Goal: Information Seeking & Learning: Find specific page/section

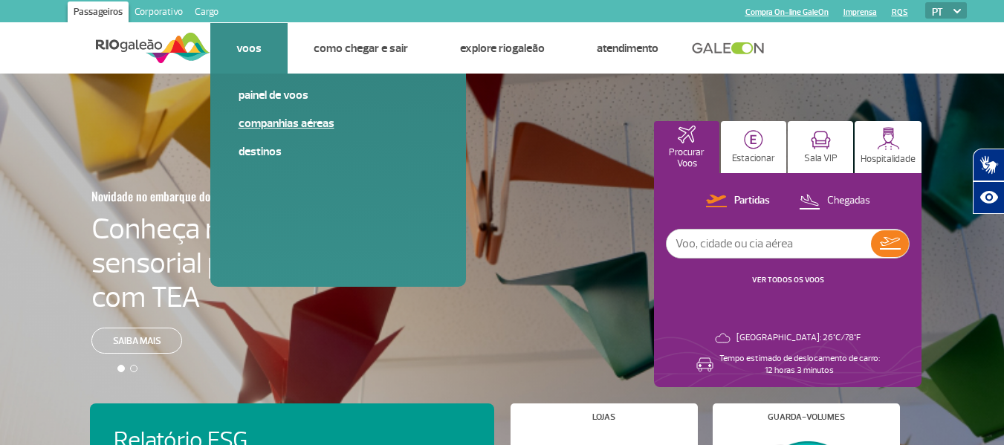
click at [279, 127] on link "Companhias Aéreas" at bounding box center [337, 123] width 199 height 16
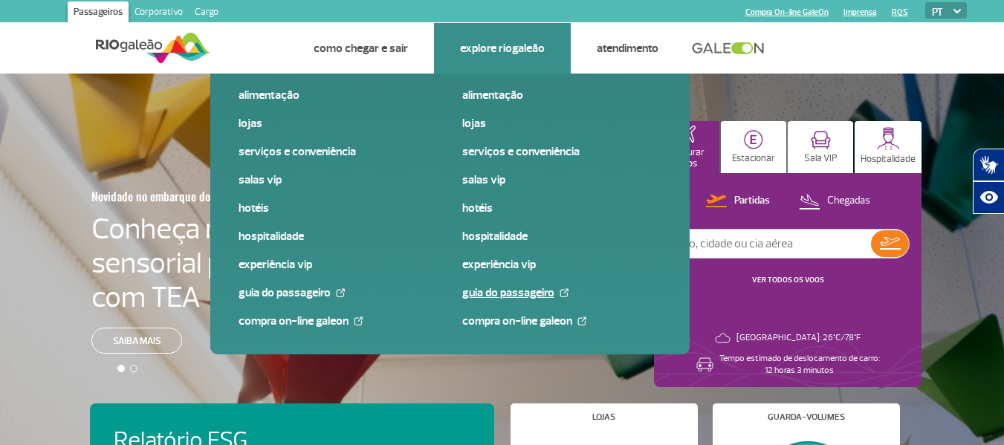
click at [500, 298] on link "Guia do Passageiro" at bounding box center [561, 293] width 199 height 16
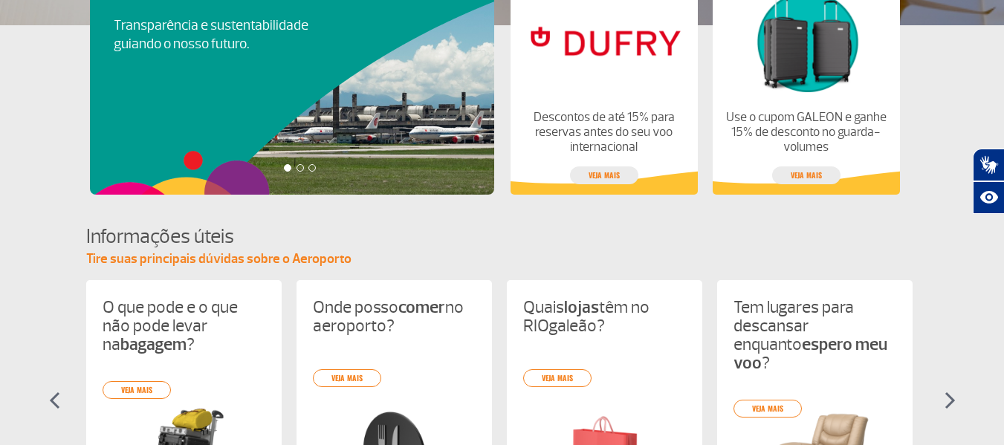
scroll to position [227, 0]
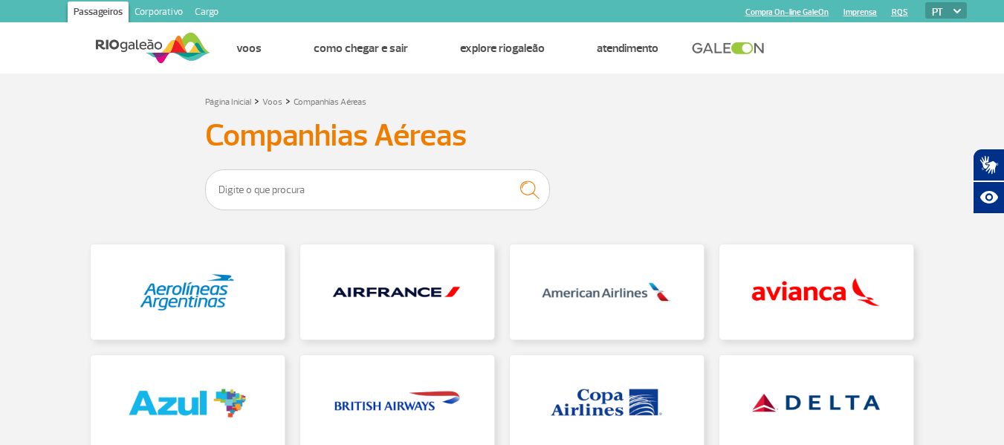
scroll to position [149, 0]
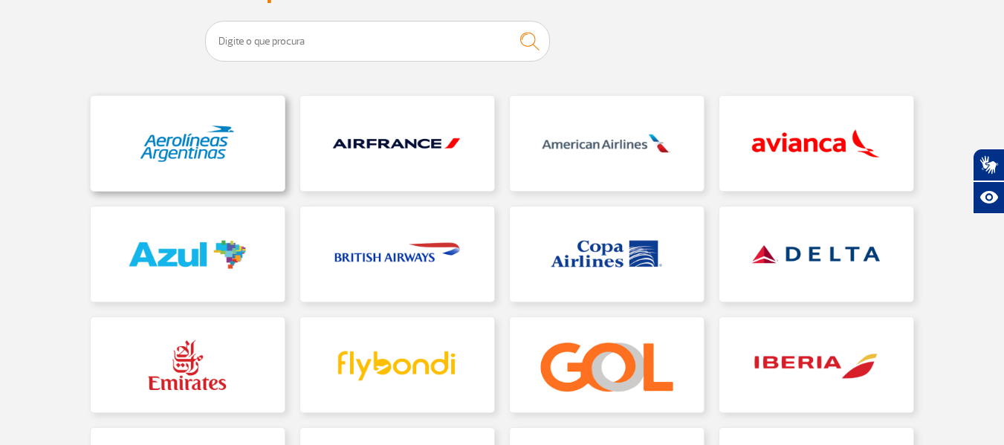
click at [194, 140] on link at bounding box center [188, 143] width 194 height 95
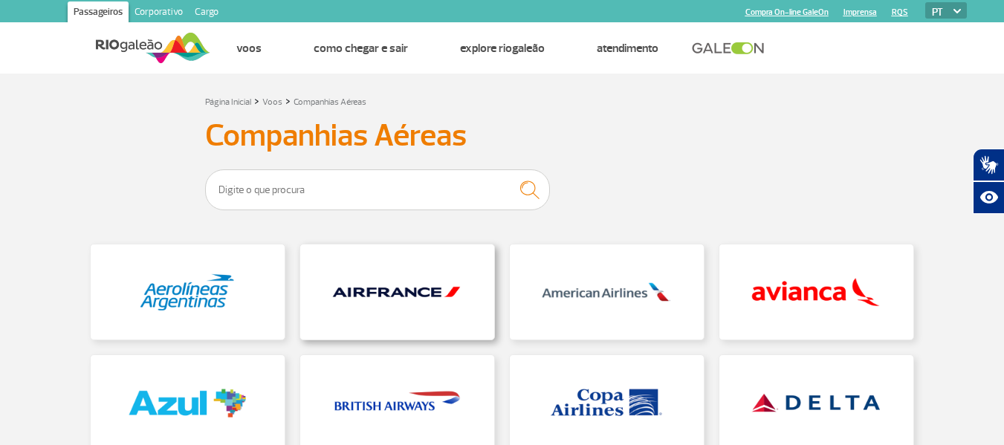
click at [391, 283] on link at bounding box center [397, 291] width 194 height 95
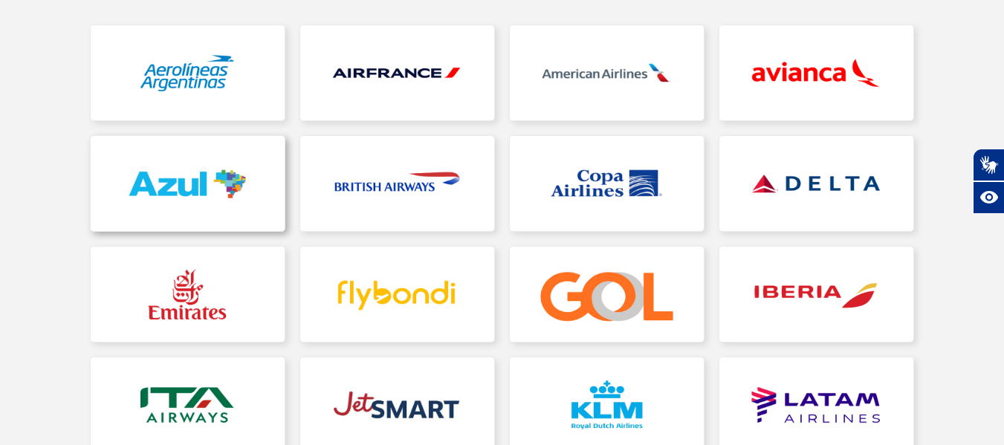
scroll to position [223, 0]
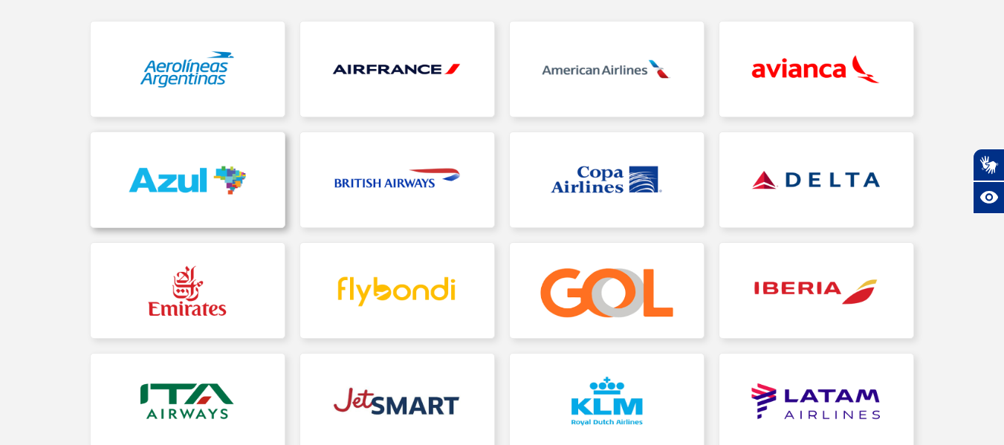
click at [208, 183] on link at bounding box center [188, 179] width 194 height 95
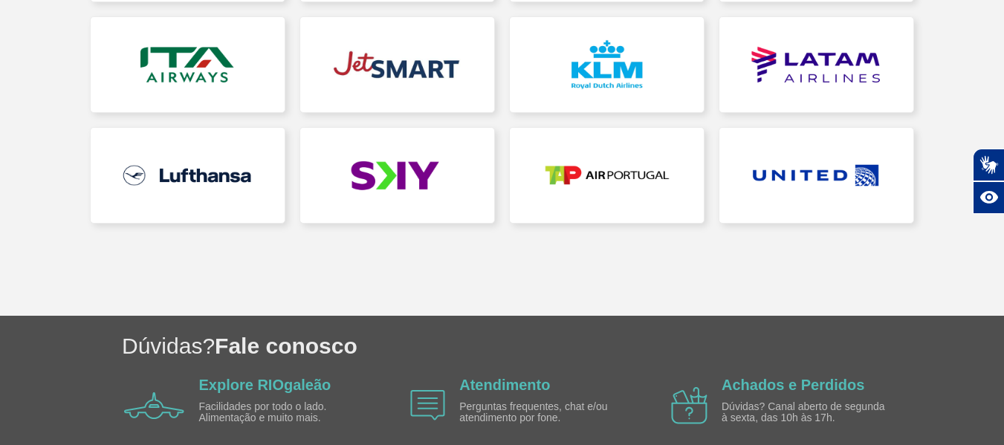
scroll to position [626, 0]
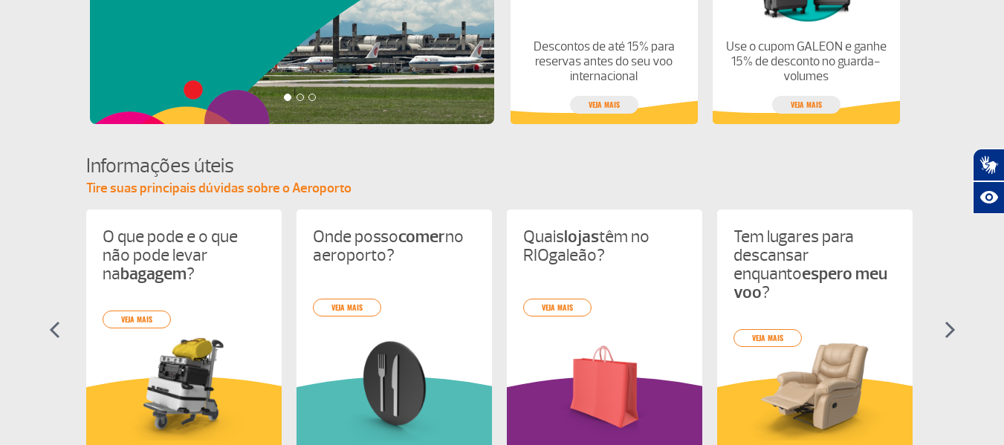
scroll to position [822, 0]
